Goal: Information Seeking & Learning: Compare options

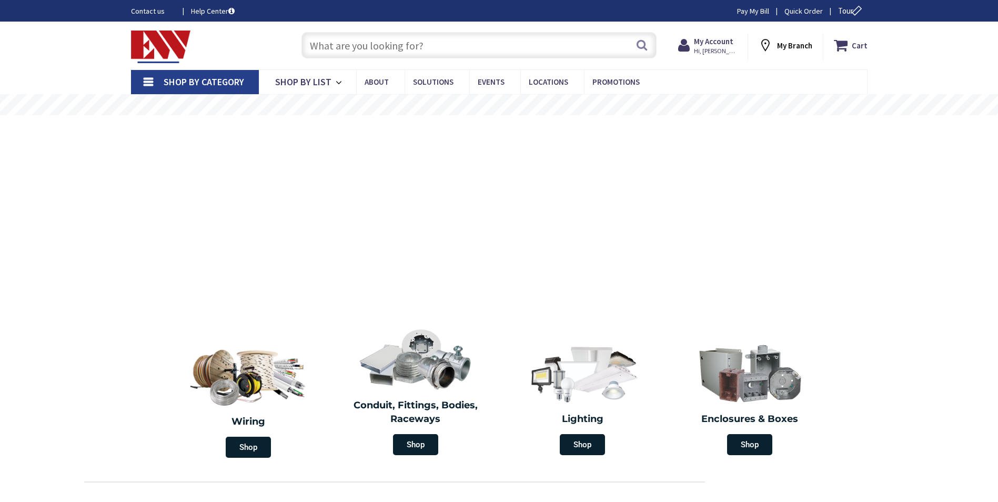
drag, startPoint x: 0, startPoint y: 0, endPoint x: 406, endPoint y: 45, distance: 408.9
click at [406, 45] on input "text" at bounding box center [478, 45] width 355 height 26
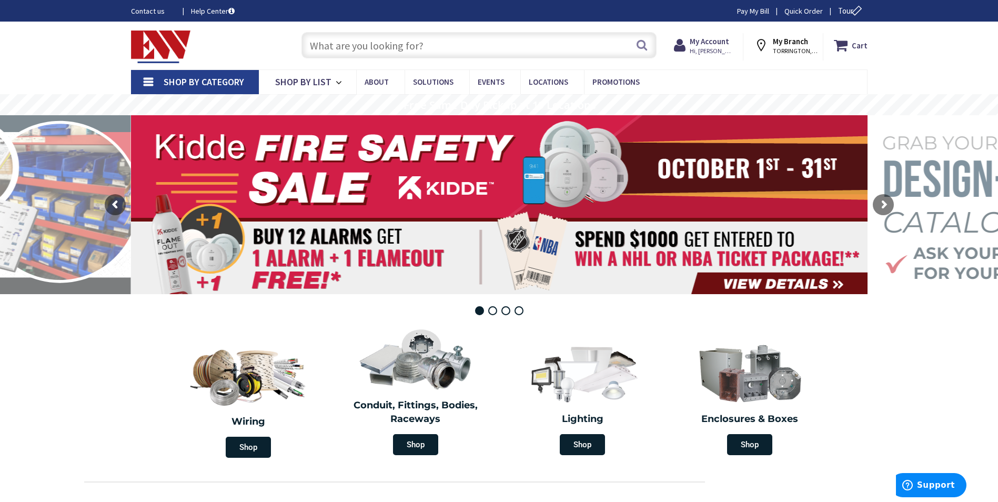
click at [225, 86] on span "Shop By Category" at bounding box center [204, 82] width 80 height 12
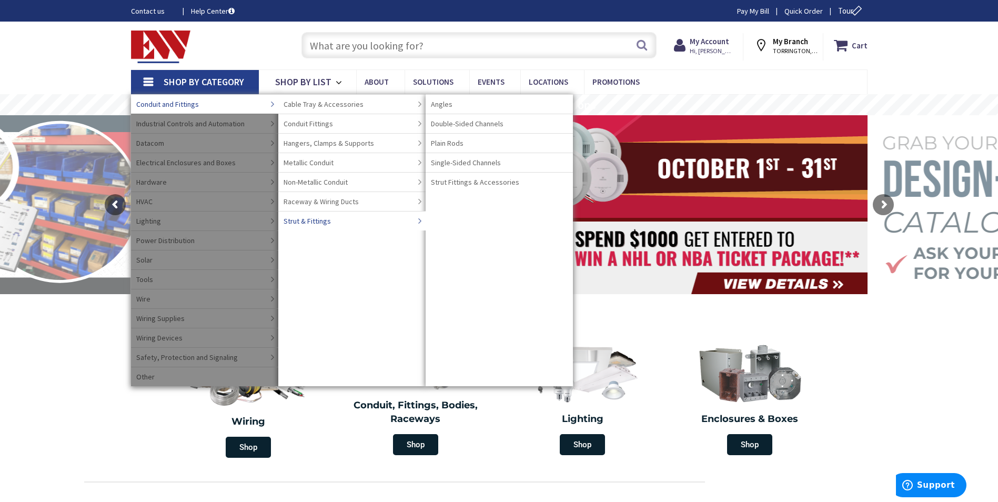
click at [312, 221] on span "Strut & Fittings" at bounding box center [306, 221] width 47 height 11
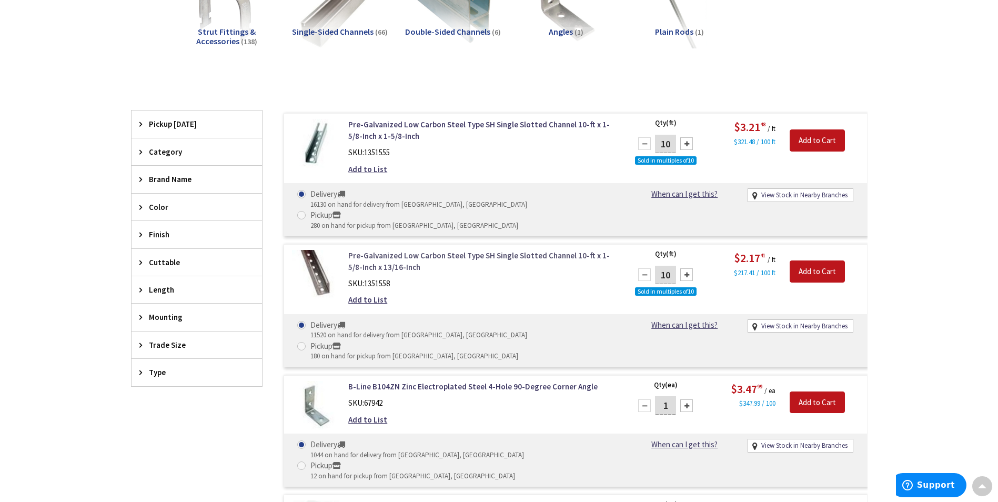
scroll to position [212, 0]
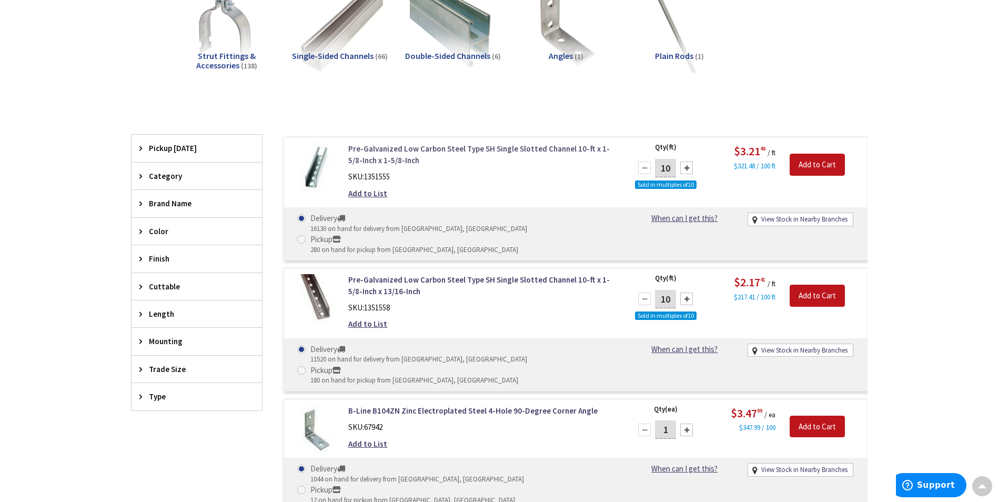
click at [454, 150] on link "Pre-Galvanized Low Carbon Steel Type SH Single Slotted Channel 10-ft x 1-5/8-In…" at bounding box center [482, 154] width 268 height 23
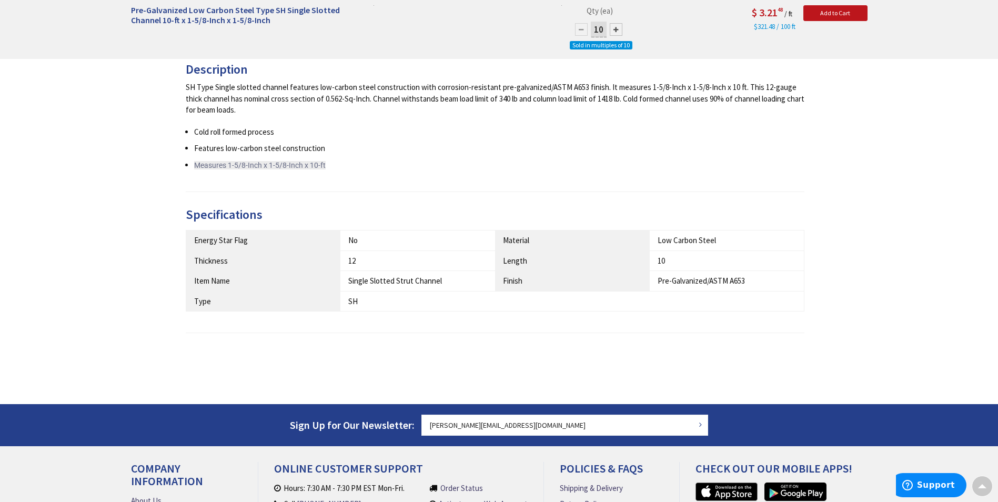
scroll to position [317, 0]
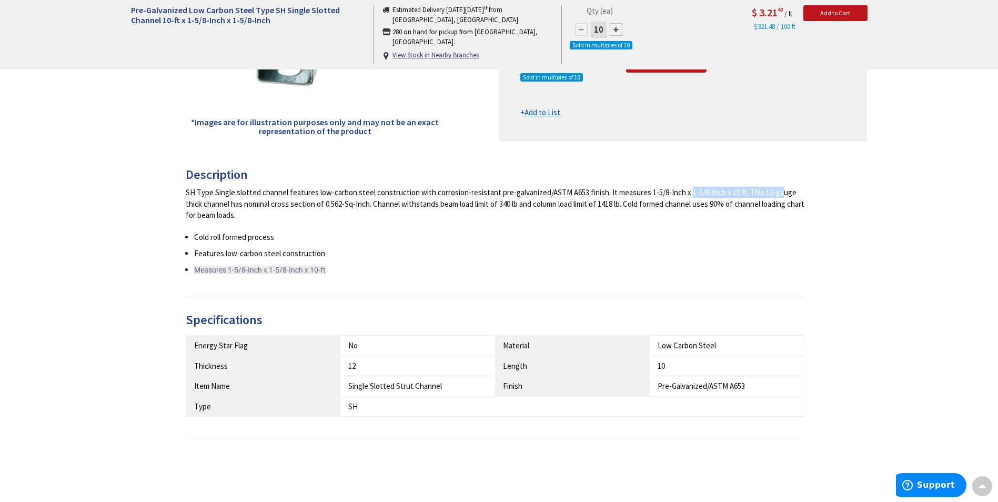
drag, startPoint x: 739, startPoint y: 192, endPoint x: 646, endPoint y: 194, distance: 93.1
click at [646, 194] on div "SH Type Single slotted channel features low-carbon steel construction with corr…" at bounding box center [495, 204] width 619 height 34
drag, startPoint x: 646, startPoint y: 194, endPoint x: 665, endPoint y: 187, distance: 19.6
copy div "1-5/8-Inch x 1-5/8-Inch x 10 f"
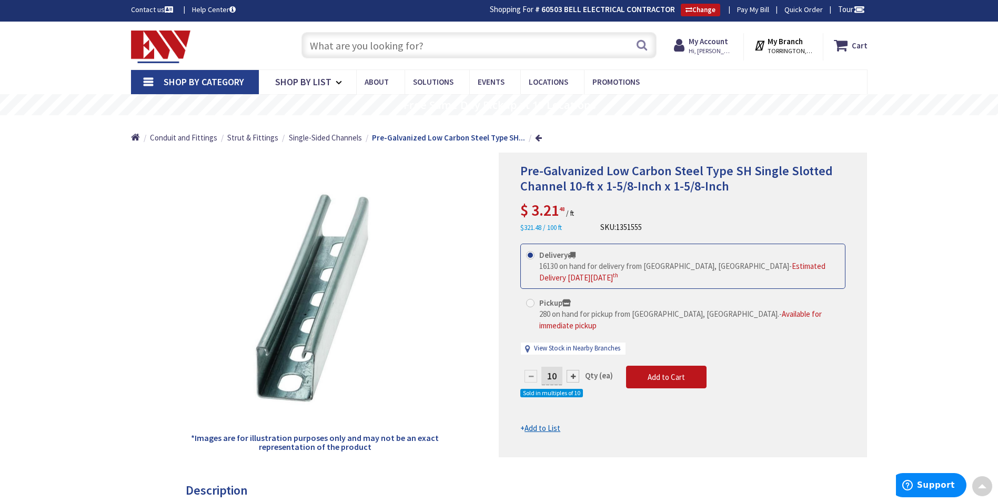
scroll to position [0, 0]
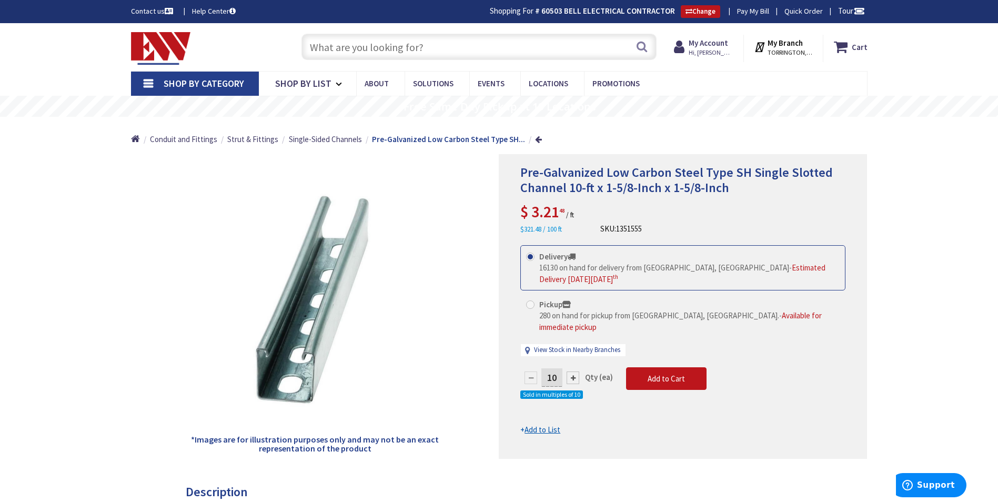
click at [439, 55] on input "text" at bounding box center [478, 47] width 355 height 26
paste input "1-5/8-Inch x 1-5/8-Inch x 10 f"
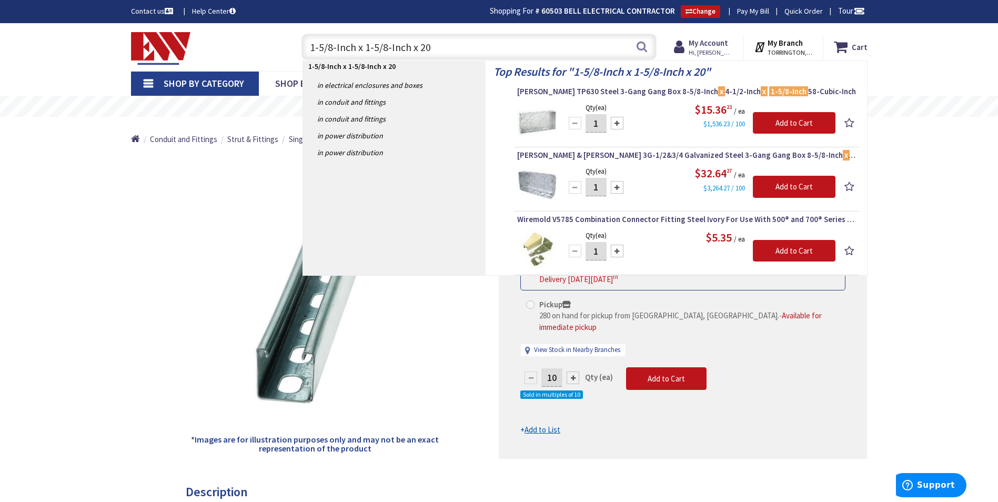
click at [312, 45] on input "1-5/8-Inch x 1-5/8-Inch x 20" at bounding box center [478, 47] width 355 height 26
type input "strut 1-5/8-Inch x 1-5/8-Inch x 20"
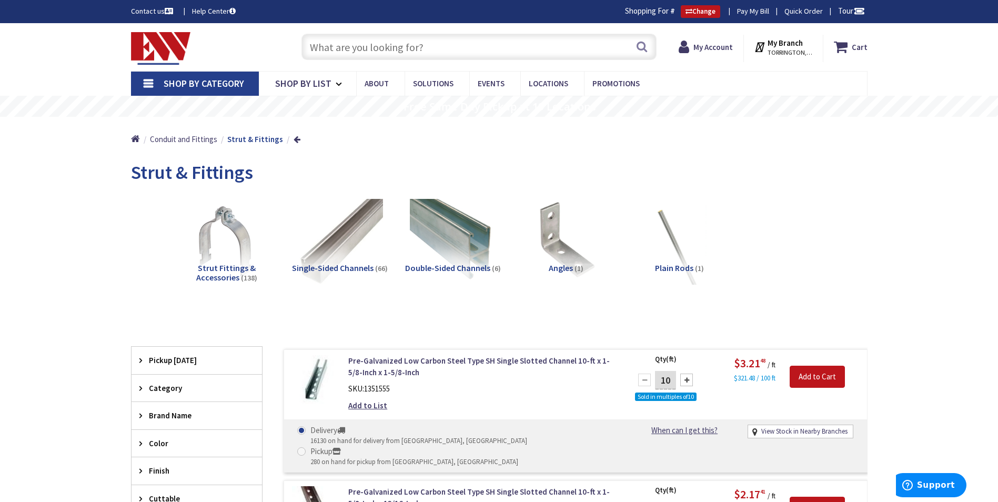
click at [175, 87] on span "Shop By Category" at bounding box center [204, 83] width 80 height 12
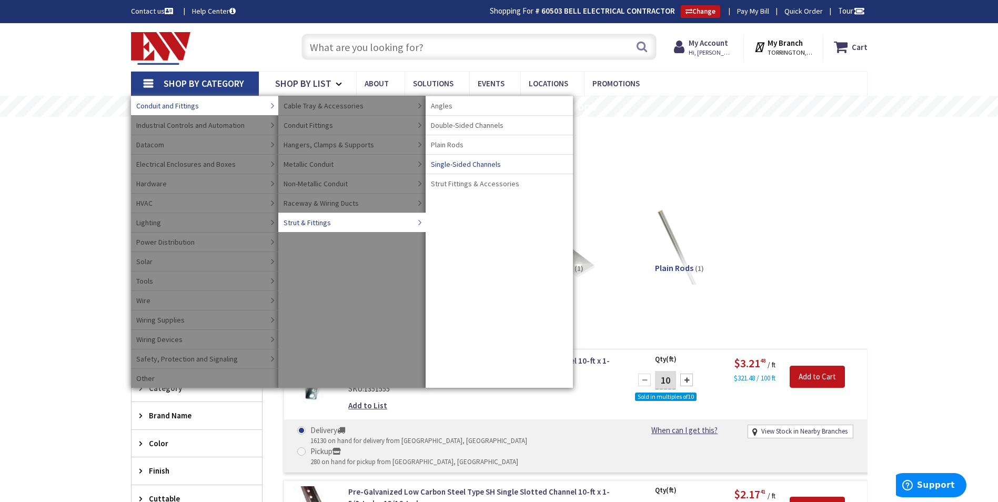
click at [462, 167] on span "Single-Sided Channels" at bounding box center [466, 164] width 70 height 11
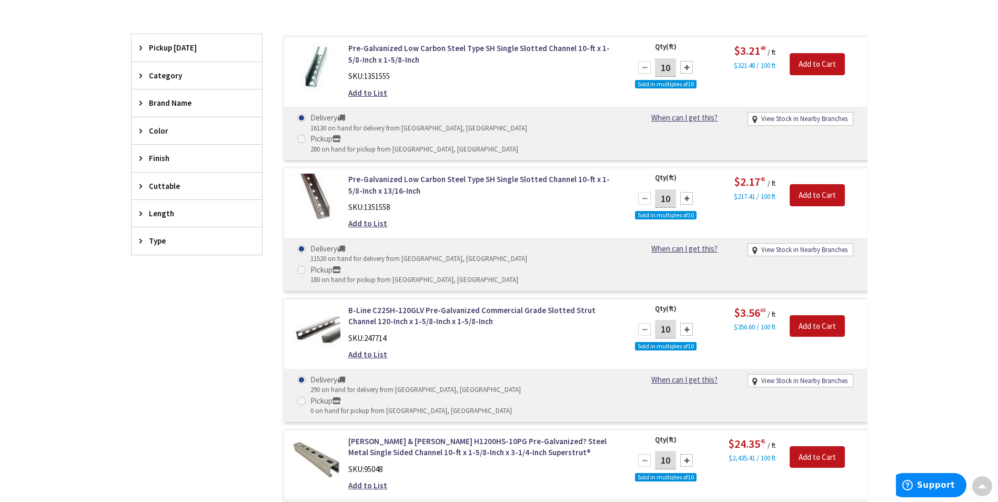
scroll to position [316, 0]
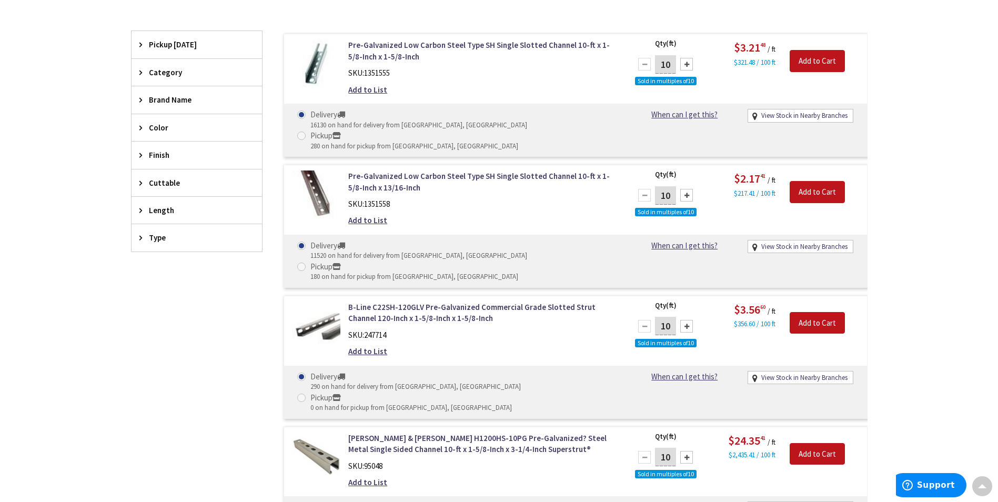
click at [145, 210] on icon at bounding box center [143, 210] width 8 height 8
click at [146, 266] on span "20" at bounding box center [196, 267] width 130 height 18
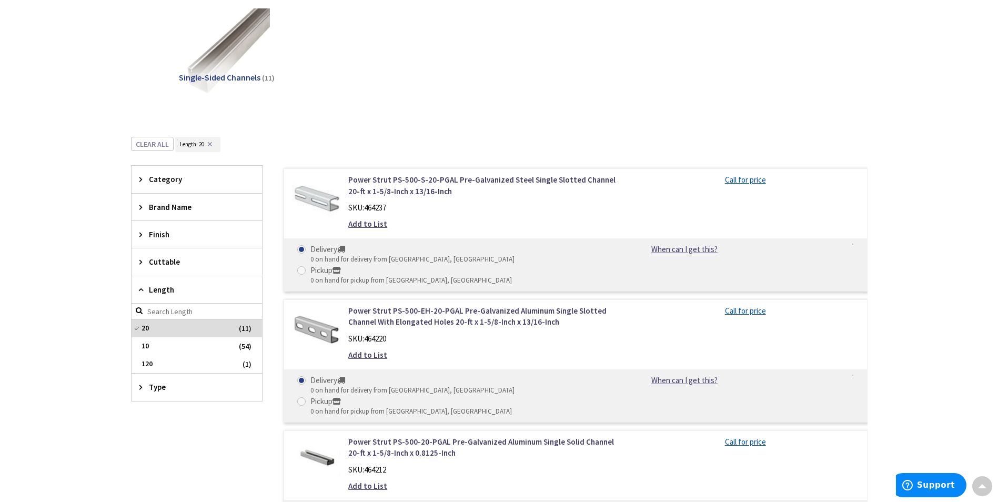
scroll to position [210, 0]
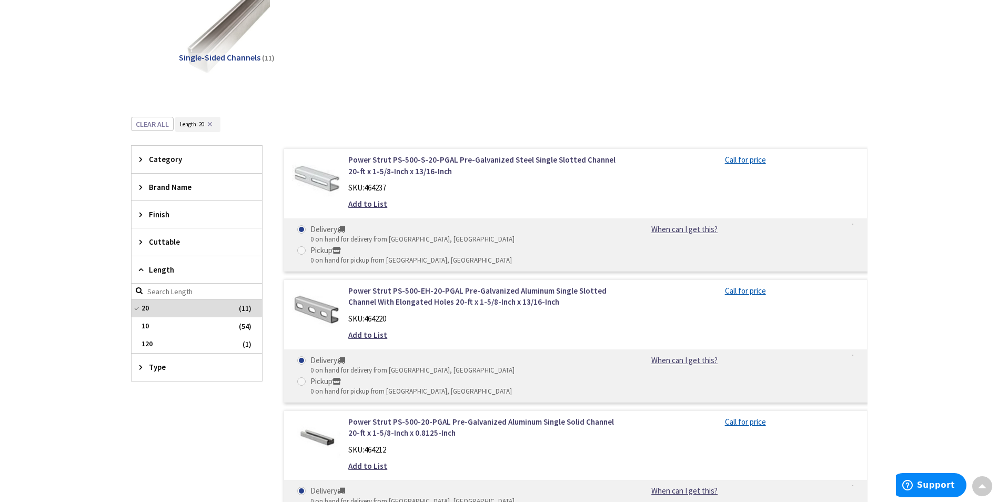
click at [164, 364] on span "Type" at bounding box center [192, 366] width 86 height 11
click at [159, 370] on span "Type" at bounding box center [192, 366] width 86 height 11
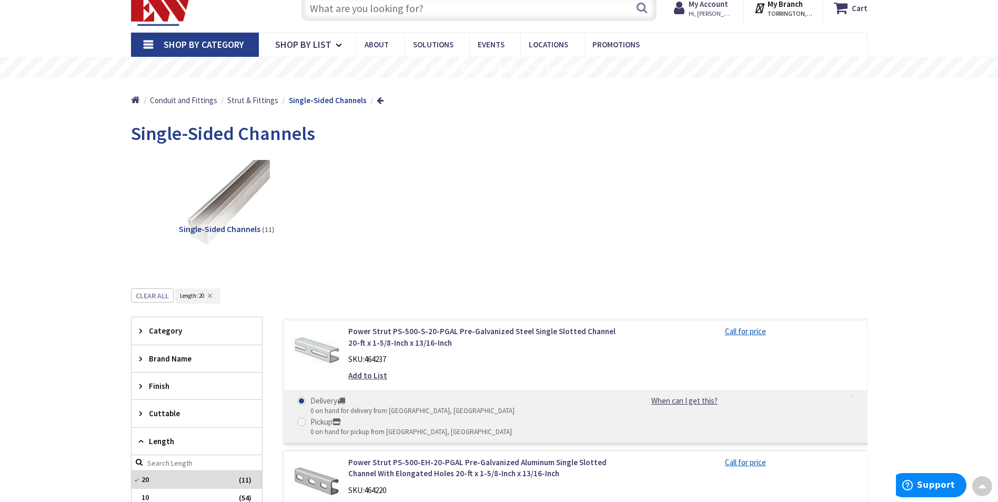
scroll to position [0, 0]
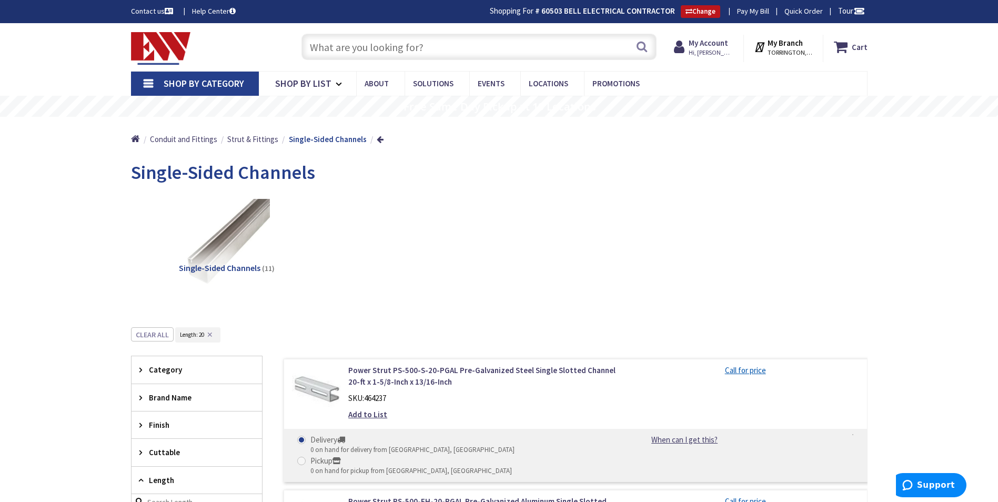
click at [371, 36] on input "text" at bounding box center [478, 47] width 355 height 26
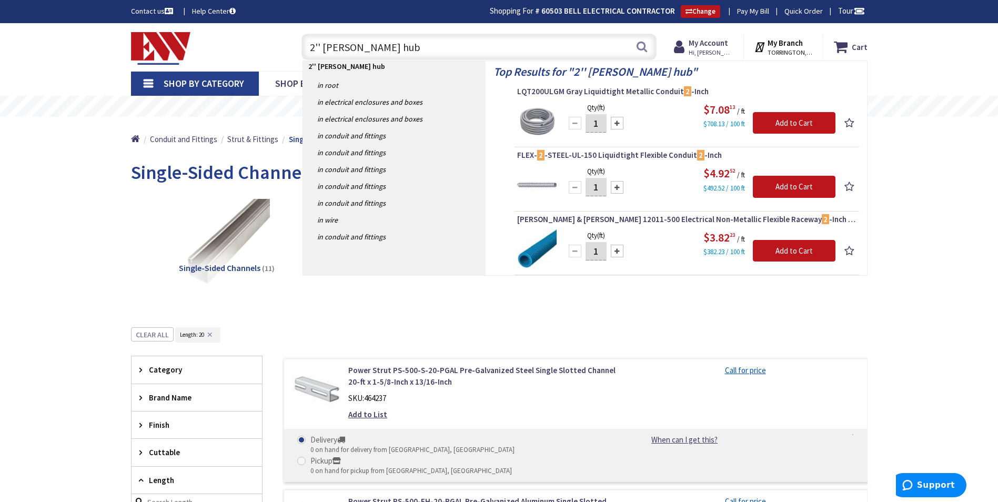
type input "2'' meyers hubs"
